Goal: Task Accomplishment & Management: Manage account settings

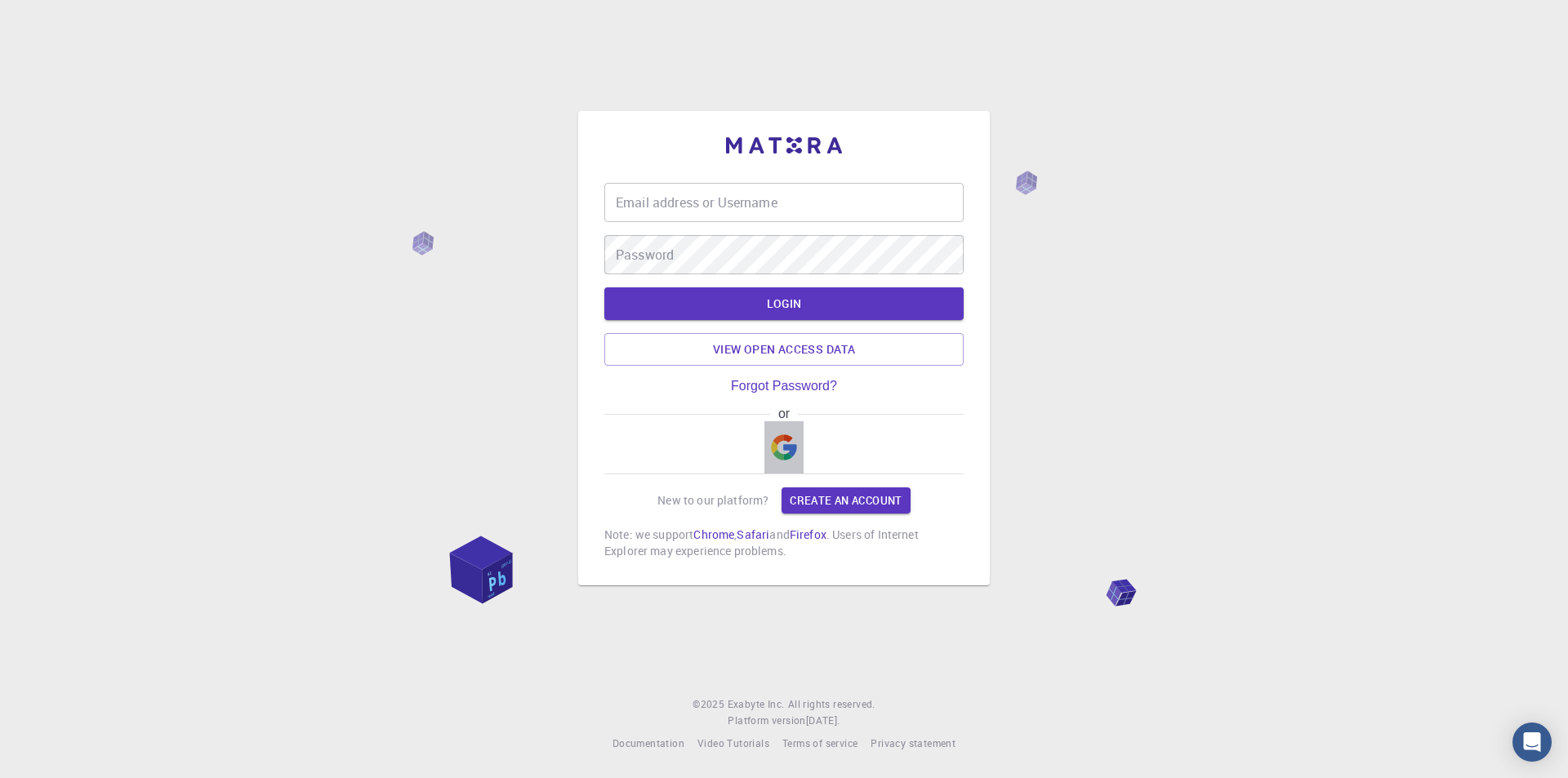
click at [784, 455] on img "button" at bounding box center [783, 447] width 26 height 26
click at [1090, 316] on div "Email address or Username Email address or Username Password Password LOGIN Vie…" at bounding box center [784, 389] width 1568 height 778
click at [790, 444] on img "button" at bounding box center [783, 447] width 26 height 26
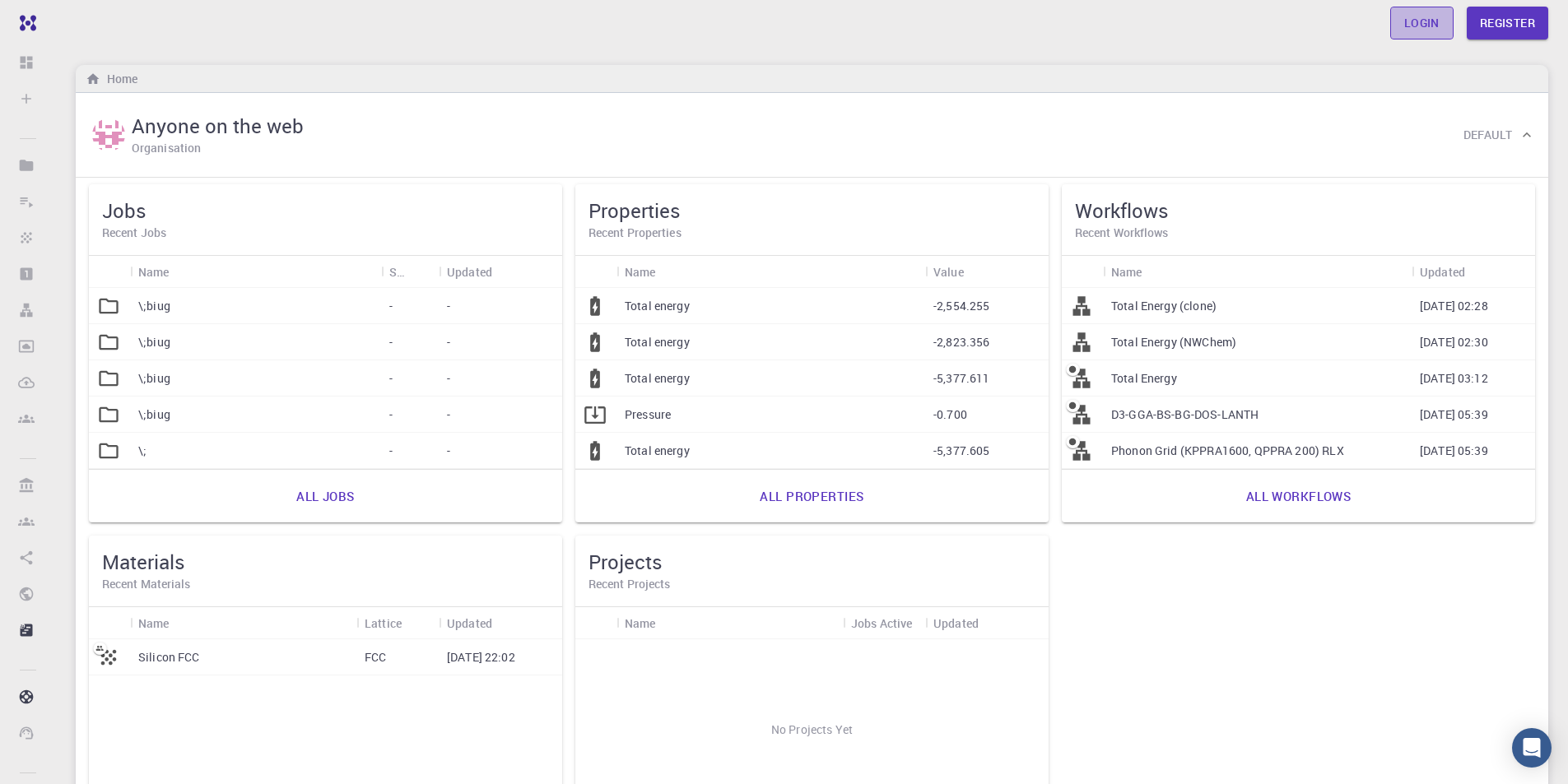
click at [1414, 25] on link "Login" at bounding box center [1422, 22] width 64 height 33
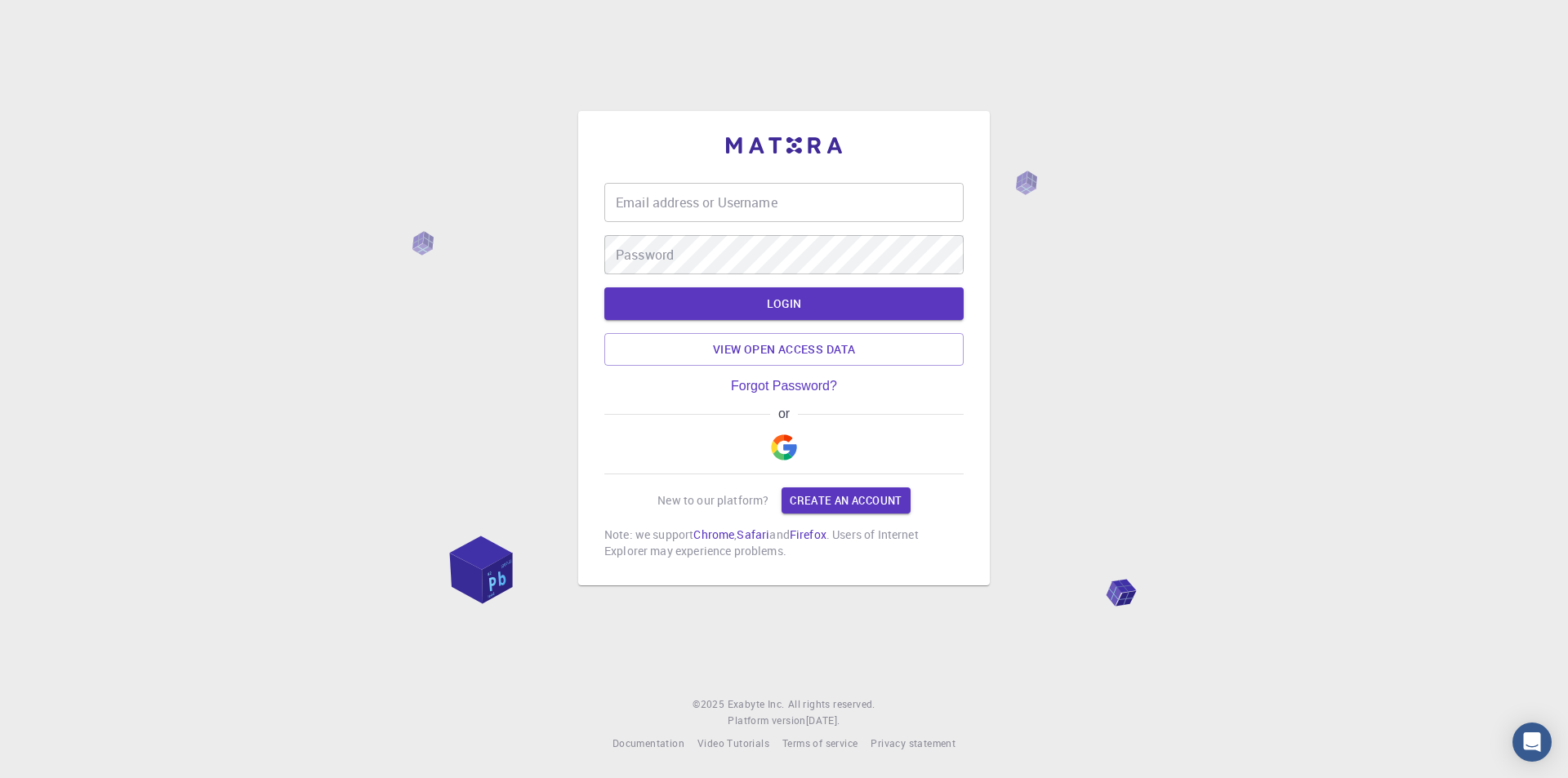
click at [796, 449] on img "button" at bounding box center [783, 447] width 26 height 26
